Goal: Check status: Check status

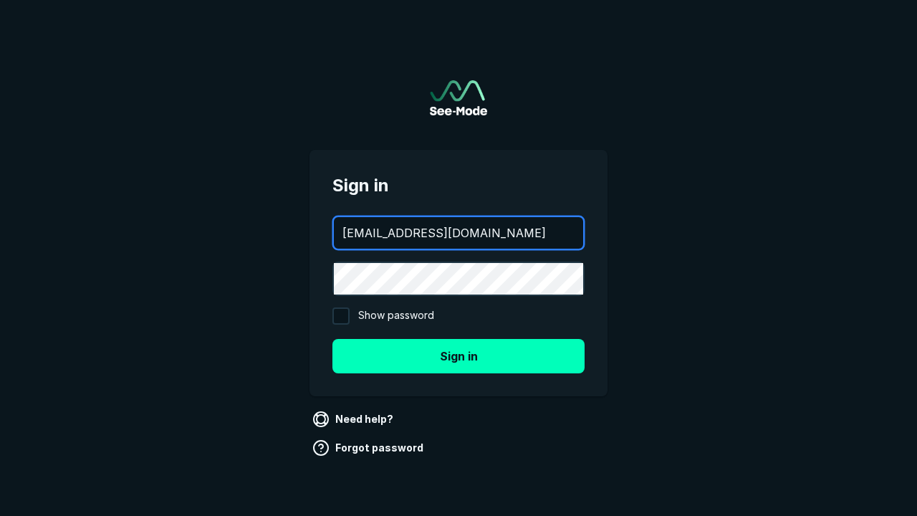
type input "[EMAIL_ADDRESS][DOMAIN_NAME]"
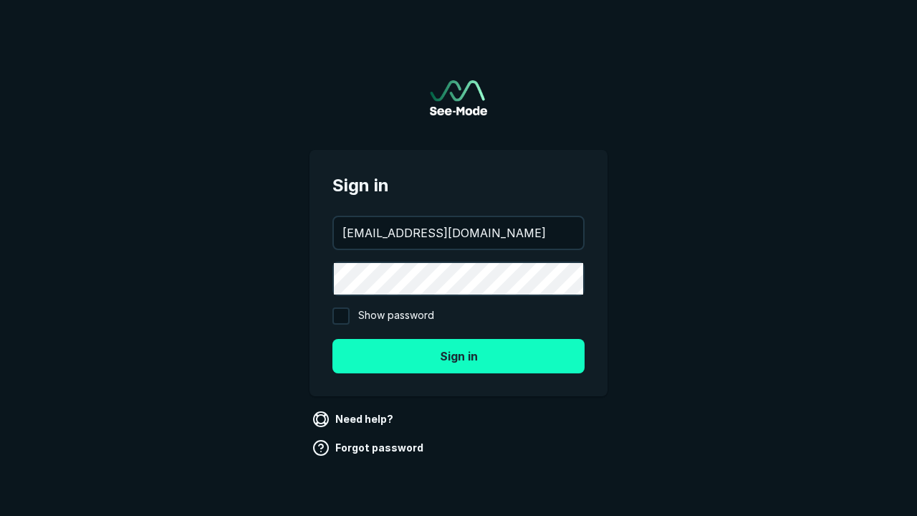
click at [459, 355] on button "Sign in" at bounding box center [458, 356] width 252 height 34
